Goal: Task Accomplishment & Management: Use online tool/utility

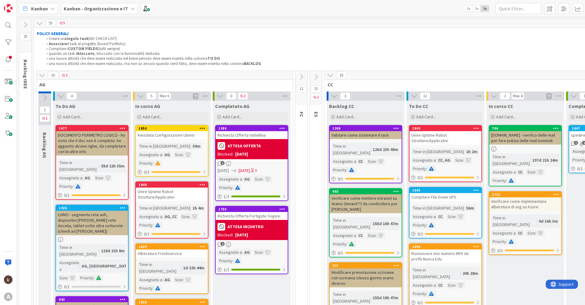
scroll to position [55, 35]
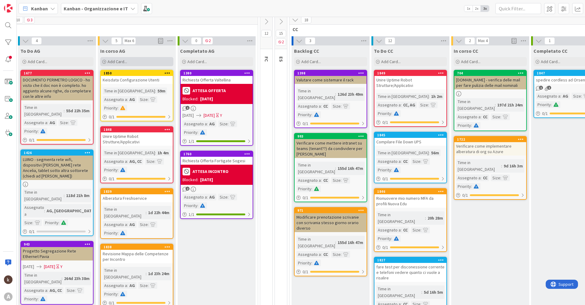
click at [131, 59] on div "Add Card..." at bounding box center [136, 61] width 73 height 9
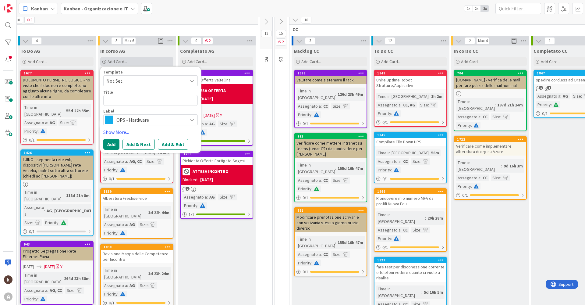
type textarea "x"
type textarea "s"
type textarea "x"
type textarea "st"
type textarea "x"
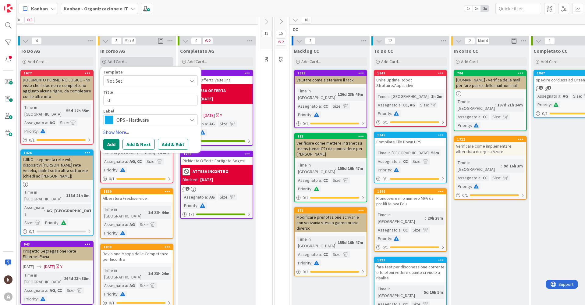
type textarea "sta"
type textarea "x"
type textarea "star"
type textarea "x"
type textarea "start"
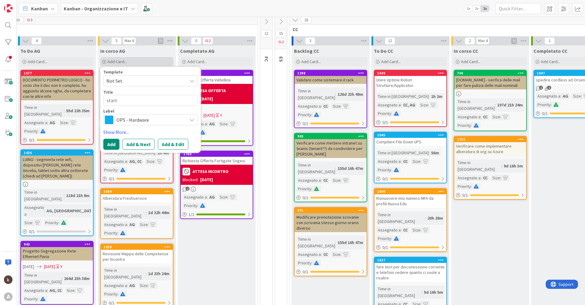
type textarea "x"
type textarea "startu"
type textarea "x"
type textarea "startup"
type textarea "x"
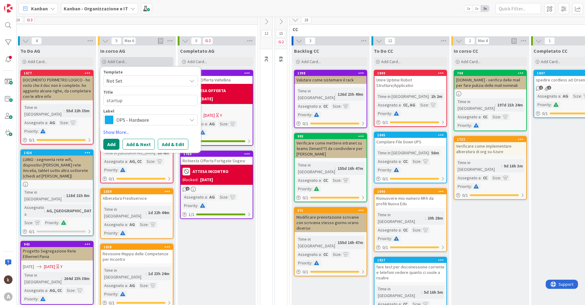
type textarea "startup a"
type textarea "x"
type textarea "startup as"
type textarea "x"
type textarea "startup ass"
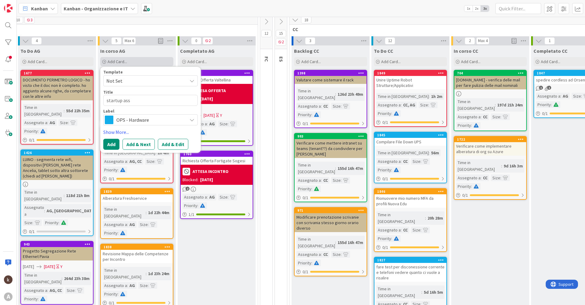
type textarea "x"
type textarea "startup assi"
type textarea "x"
type textarea "startup assis"
type textarea "x"
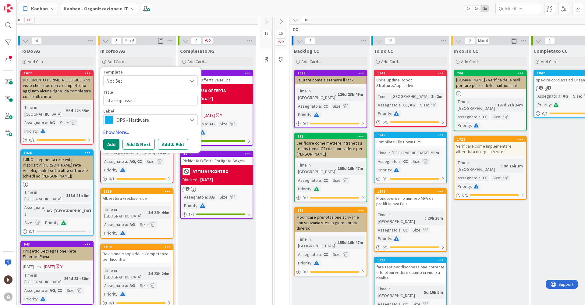
type textarea "startup assisi"
click at [144, 118] on span "OPS - Hardware" at bounding box center [150, 119] width 68 height 9
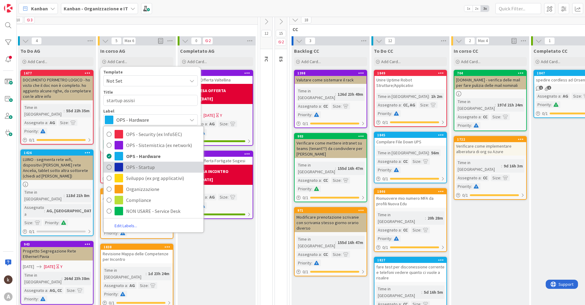
click at [146, 168] on span "OPS - Startup" at bounding box center [163, 166] width 74 height 9
type textarea "x"
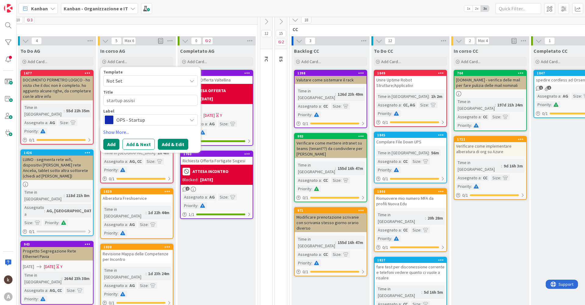
click at [165, 141] on button "Add & Edit" at bounding box center [173, 144] width 30 height 11
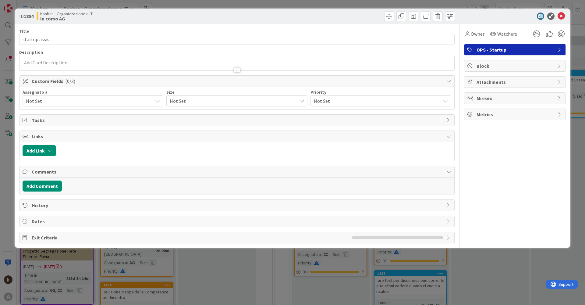
click at [49, 102] on span "Not Set" at bounding box center [89, 100] width 127 height 7
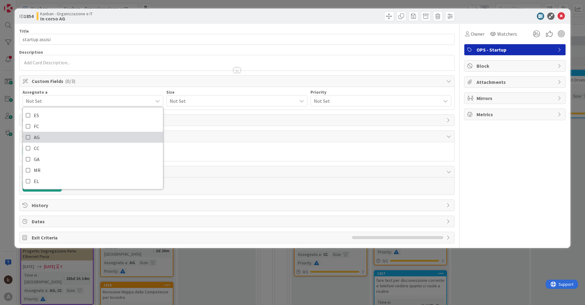
click at [41, 135] on link "AG" at bounding box center [93, 137] width 140 height 11
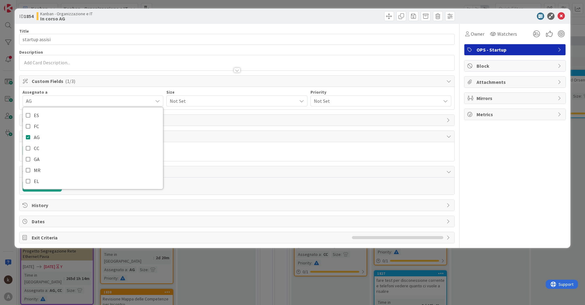
click at [195, 104] on span "Not Set" at bounding box center [232, 101] width 124 height 9
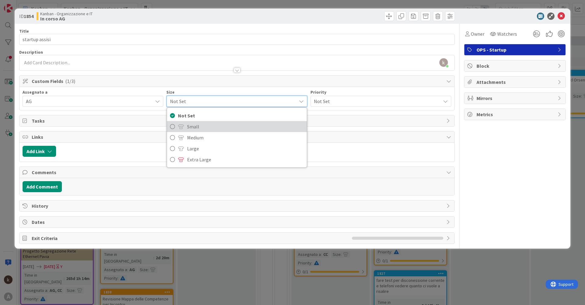
click at [185, 126] on link "Small" at bounding box center [237, 126] width 140 height 11
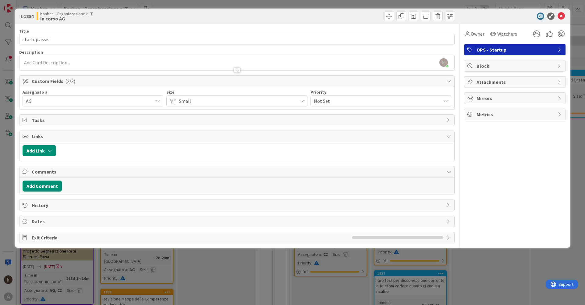
click at [191, 104] on span "Small" at bounding box center [236, 101] width 115 height 9
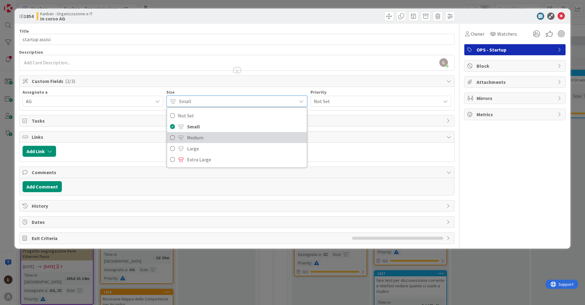
click at [187, 136] on span "Medium" at bounding box center [245, 137] width 116 height 9
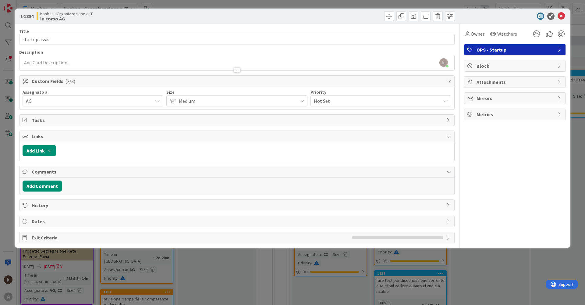
click at [347, 92] on div "Priority" at bounding box center [380, 92] width 141 height 4
click at [340, 101] on span "Not Set" at bounding box center [376, 101] width 124 height 9
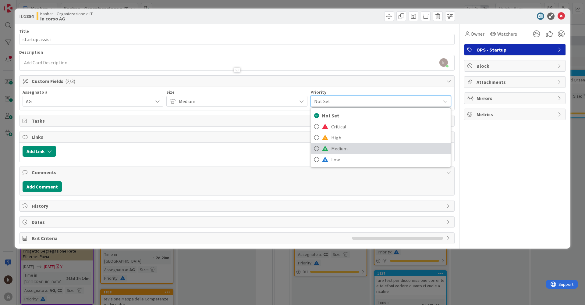
click at [336, 148] on span "Medium" at bounding box center [389, 148] width 116 height 9
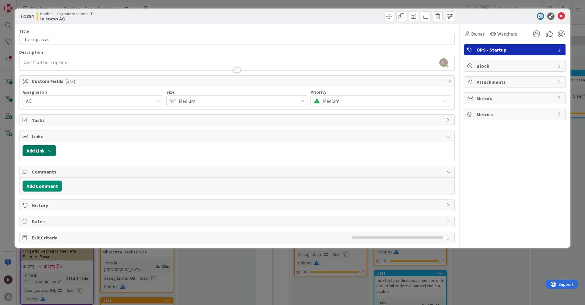
click at [45, 154] on button "Add Link" at bounding box center [40, 150] width 34 height 11
click at [63, 190] on span "Current Board" at bounding box center [63, 188] width 68 height 9
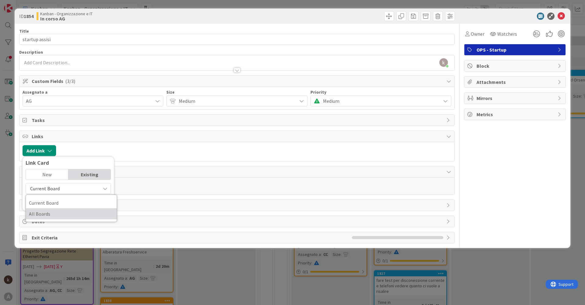
drag, startPoint x: 58, startPoint y: 217, endPoint x: 61, endPoint y: 209, distance: 8.5
click at [58, 216] on span "All Boards" at bounding box center [71, 213] width 85 height 9
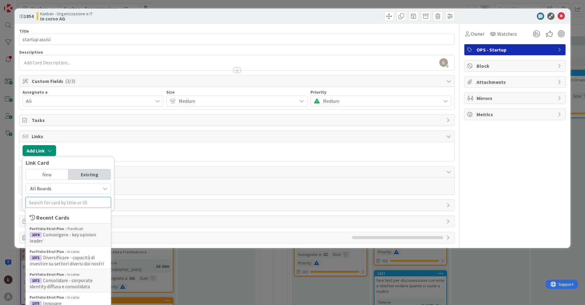
click at [64, 199] on input "text" at bounding box center [68, 202] width 85 height 11
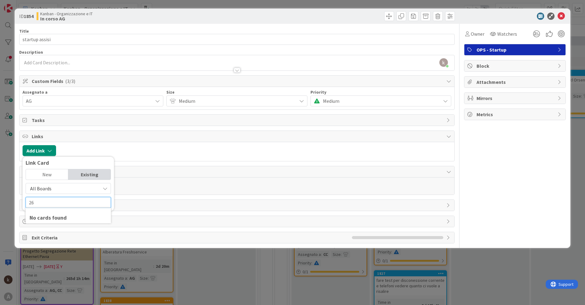
type input "2"
type input "attività"
click at [68, 226] on div "Portfolio_OPIT Attività ricorrenti" at bounding box center [68, 228] width 77 height 5
click at [76, 183] on div "Select..." at bounding box center [68, 187] width 43 height 11
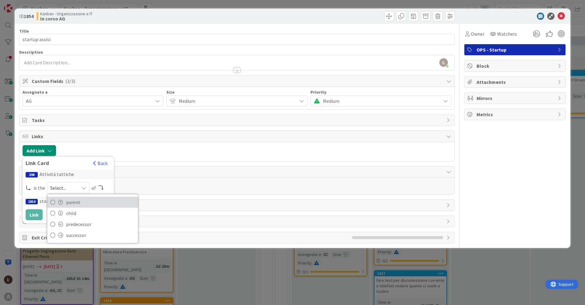
click at [75, 204] on span "parent" at bounding box center [100, 201] width 69 height 9
click at [37, 213] on button "Link" at bounding box center [34, 214] width 17 height 11
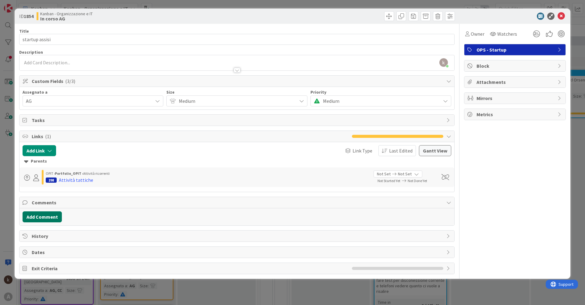
click at [53, 219] on button "Add Comment" at bounding box center [42, 216] width 39 height 11
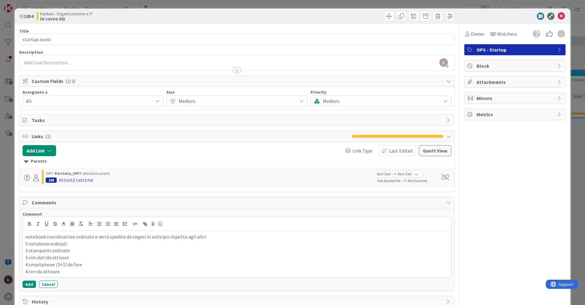
click at [37, 270] on p "4 sim da attivare" at bounding box center [236, 271] width 423 height 7
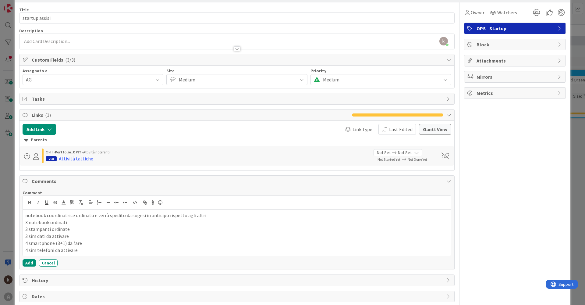
scroll to position [48, 0]
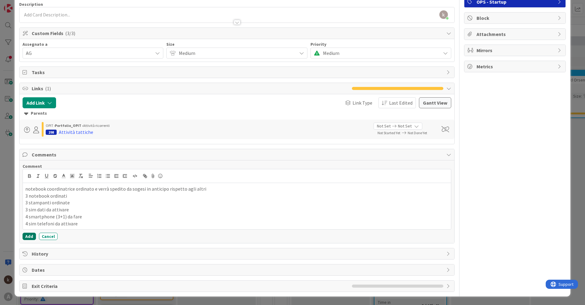
click at [24, 238] on button "Add" at bounding box center [29, 235] width 13 height 7
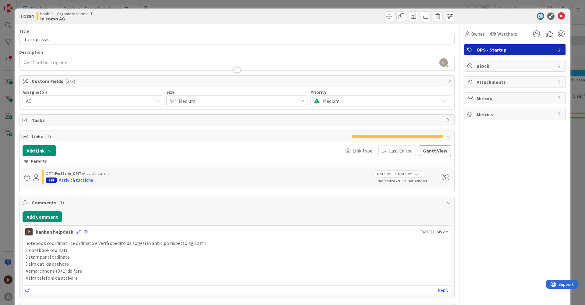
scroll to position [55, 0]
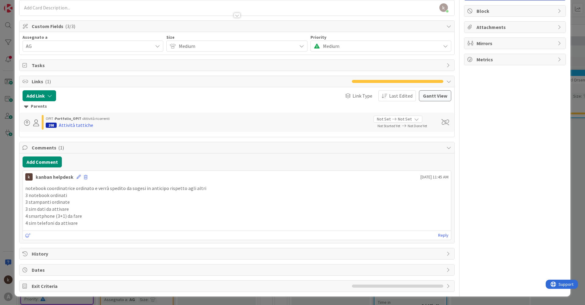
click at [234, 269] on span "Dates" at bounding box center [238, 269] width 412 height 7
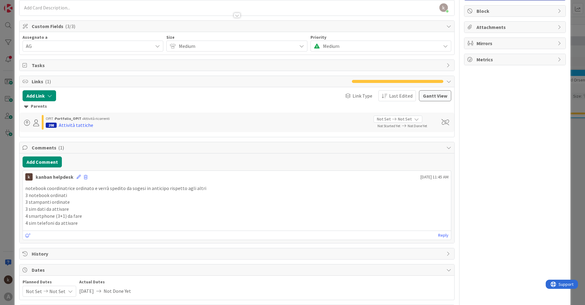
scroll to position [79, 0]
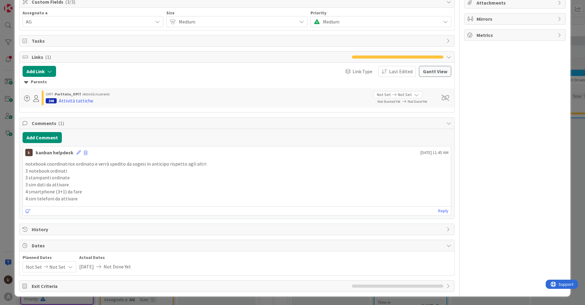
click at [42, 268] on icon at bounding box center [45, 266] width 7 height 4
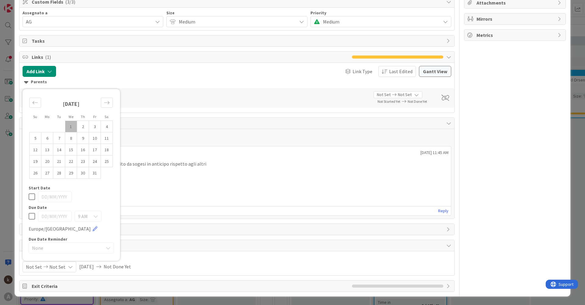
click at [73, 124] on td "1" at bounding box center [71, 127] width 12 height 12
type input "[DATE]"
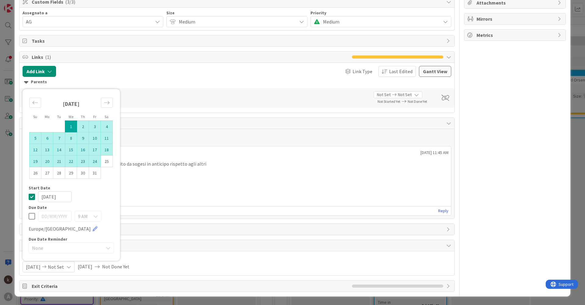
click at [95, 162] on td "24" at bounding box center [95, 161] width 12 height 12
type input "[DATE]"
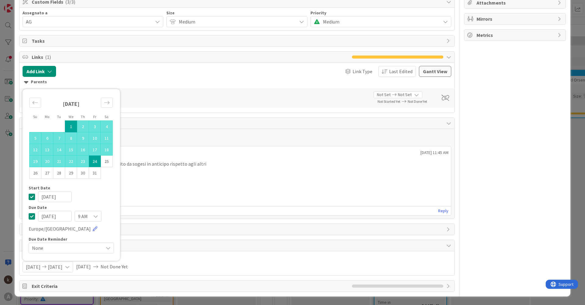
click at [89, 217] on div "9 AM" at bounding box center [88, 216] width 27 height 11
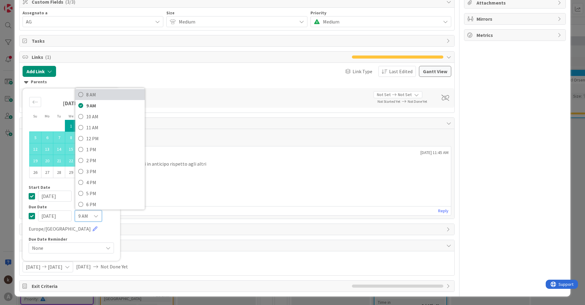
scroll to position [91, 0]
click at [88, 172] on span "3 PM" at bounding box center [113, 169] width 55 height 9
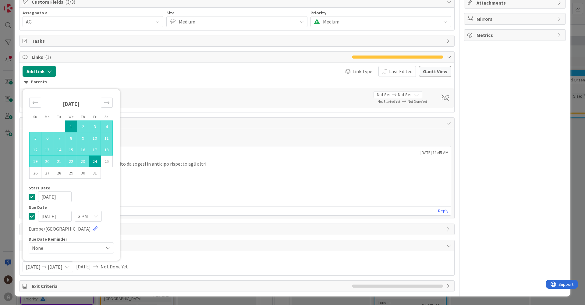
click at [70, 249] on span "None" at bounding box center [66, 247] width 68 height 9
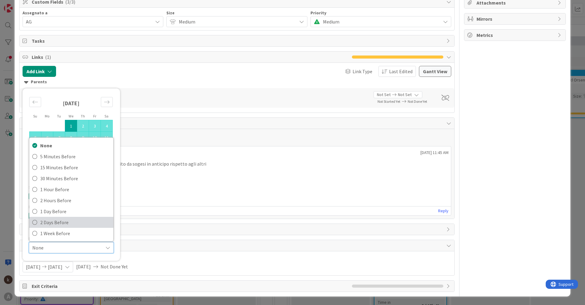
click at [63, 222] on span "2 Days Before" at bounding box center [75, 222] width 70 height 9
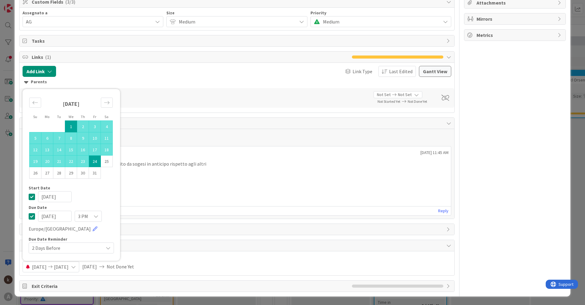
click at [249, 186] on p "3 sim dati da attivare" at bounding box center [236, 184] width 423 height 7
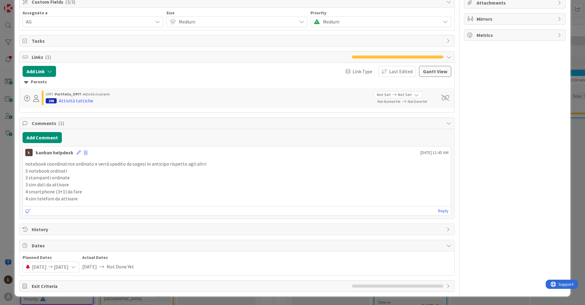
scroll to position [0, 0]
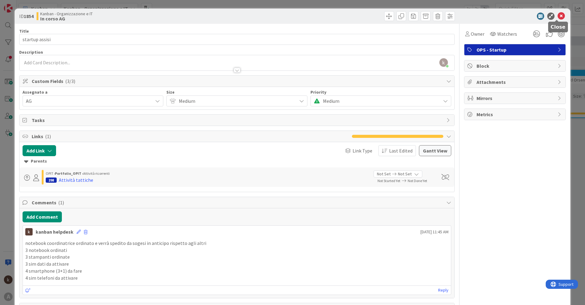
click at [558, 19] on icon at bounding box center [561, 15] width 7 height 7
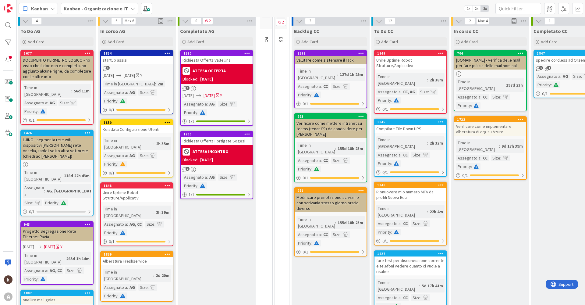
scroll to position [86, 35]
